Goal: Information Seeking & Learning: Learn about a topic

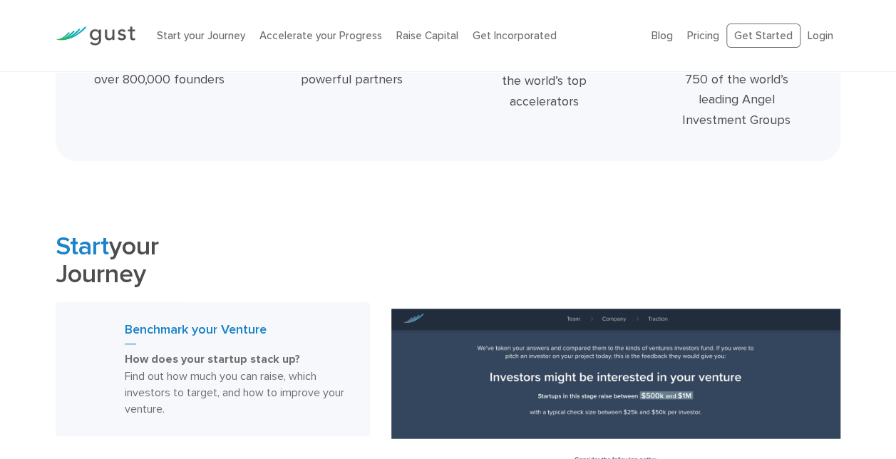
scroll to position [521, 0]
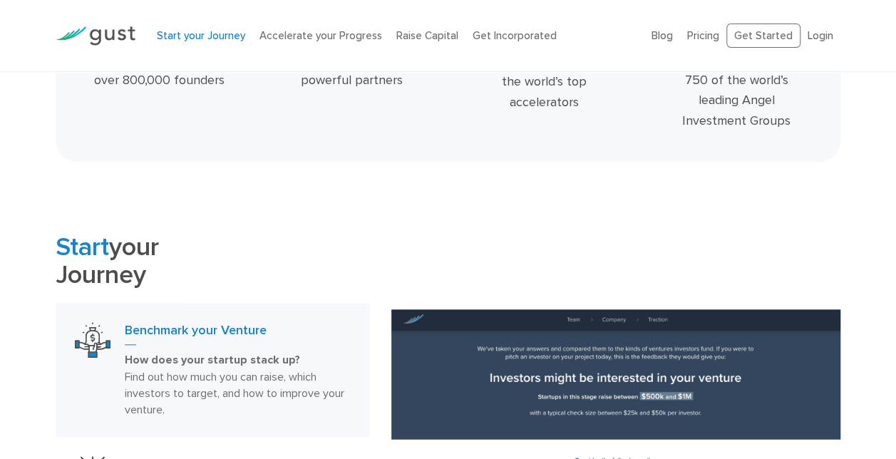
click at [201, 31] on link "Start your Journey" at bounding box center [201, 35] width 88 height 13
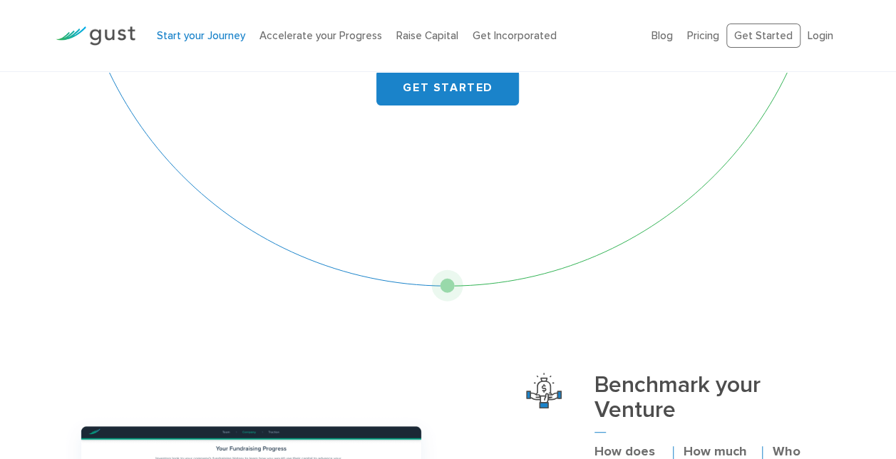
scroll to position [173, 0]
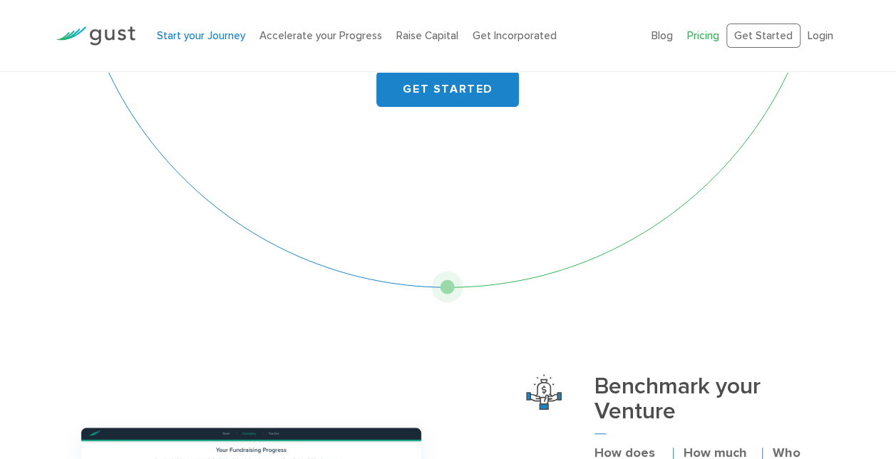
click at [711, 34] on link "Pricing" at bounding box center [703, 35] width 32 height 13
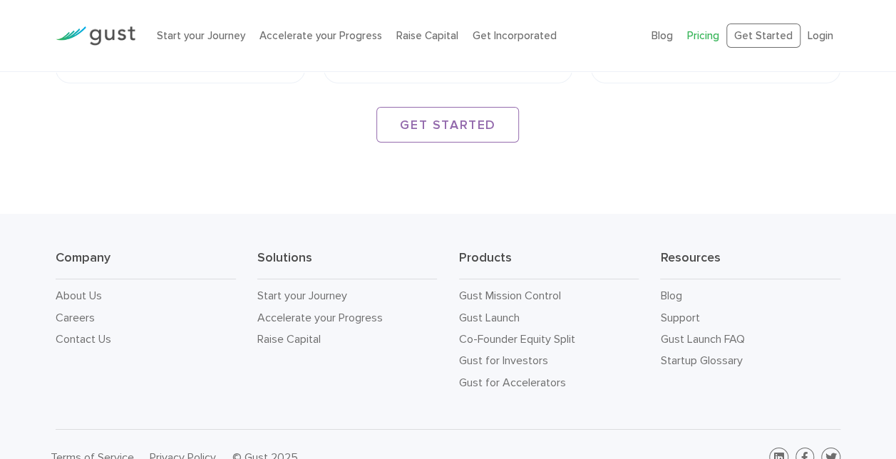
scroll to position [2350, 0]
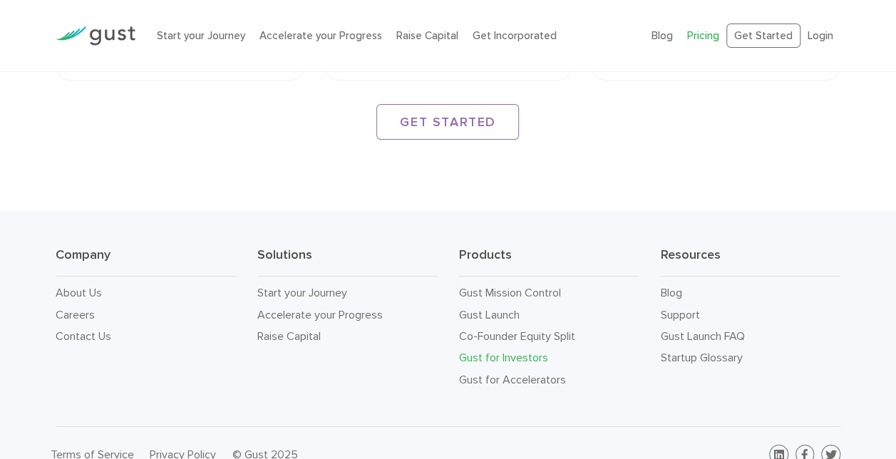
click at [499, 351] on link "Gust for Investors" at bounding box center [503, 358] width 89 height 14
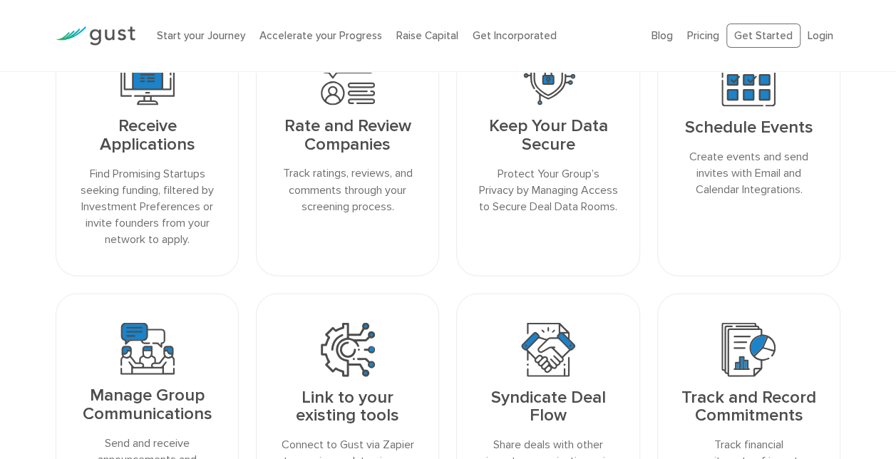
scroll to position [1352, 0]
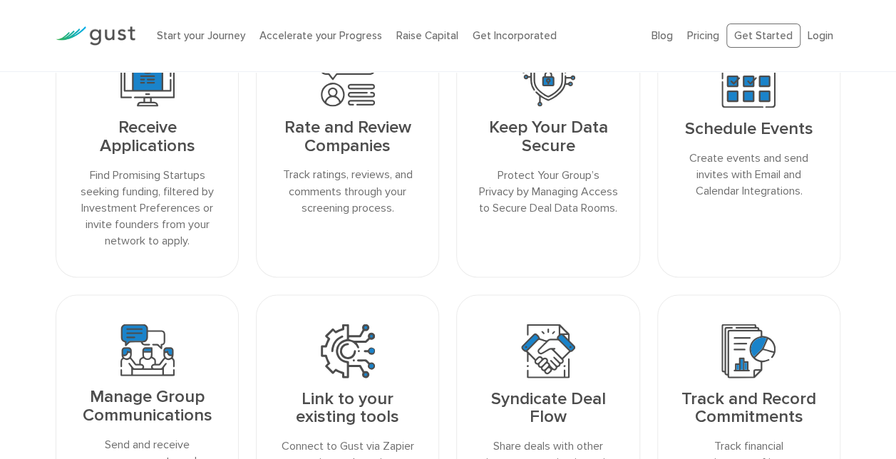
click at [198, 135] on h3 "Receive Applications" at bounding box center [147, 136] width 139 height 36
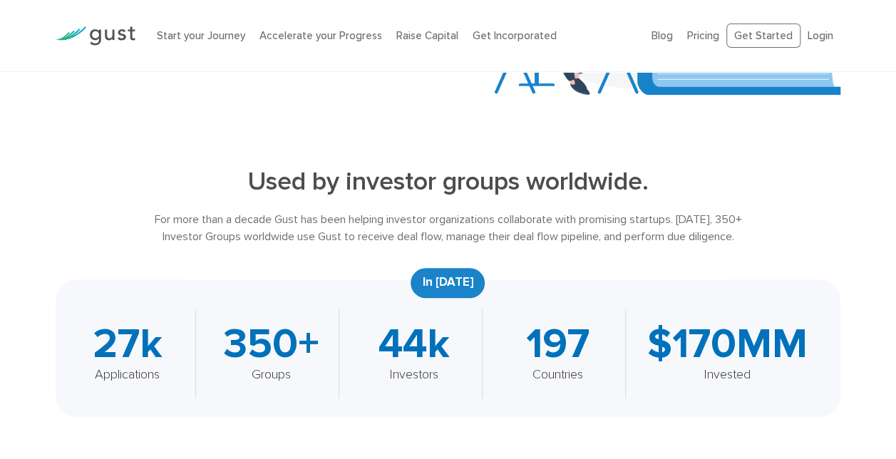
scroll to position [332, 0]
drag, startPoint x: 376, startPoint y: 335, endPoint x: 469, endPoint y: 334, distance: 92.7
click at [469, 334] on div "44k Investors" at bounding box center [422, 353] width 122 height 89
drag, startPoint x: 469, startPoint y: 334, endPoint x: 536, endPoint y: 339, distance: 67.2
click at [536, 339] on div "197" at bounding box center [557, 343] width 107 height 41
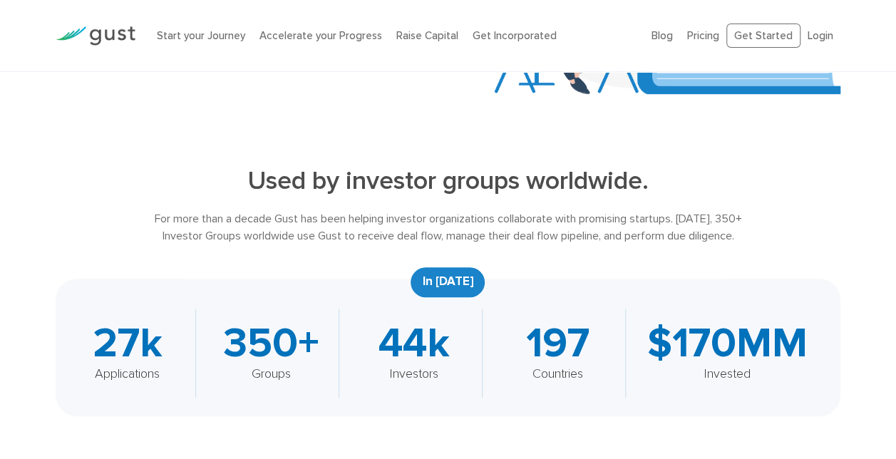
drag, startPoint x: 518, startPoint y: 336, endPoint x: 594, endPoint y: 329, distance: 77.3
click at [594, 329] on div "197" at bounding box center [557, 343] width 107 height 41
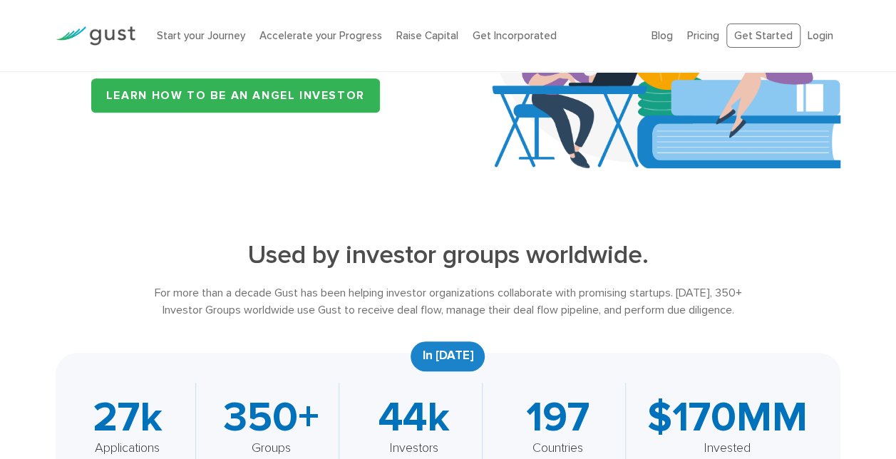
scroll to position [299, 0]
